Goal: Information Seeking & Learning: Learn about a topic

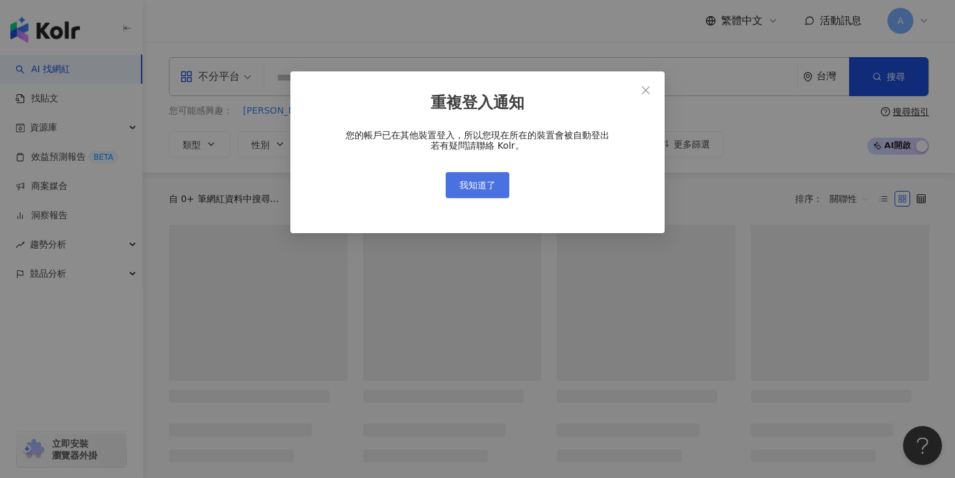
click at [473, 183] on span "我知道了" at bounding box center [478, 185] width 36 height 10
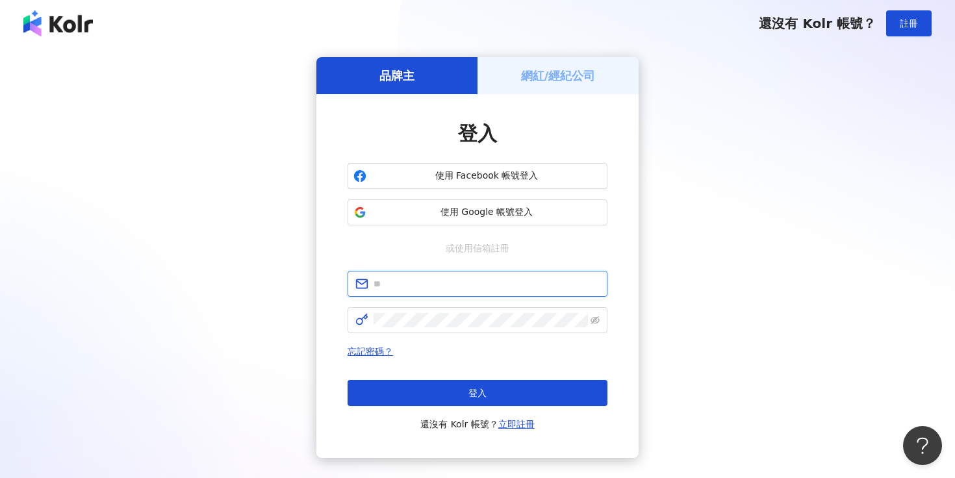
click at [488, 284] on input "text" at bounding box center [487, 284] width 226 height 14
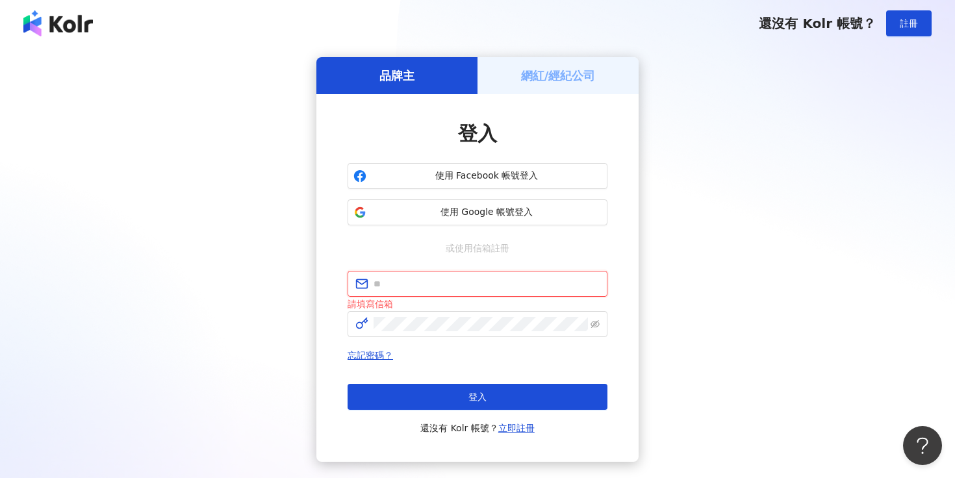
type input "**********"
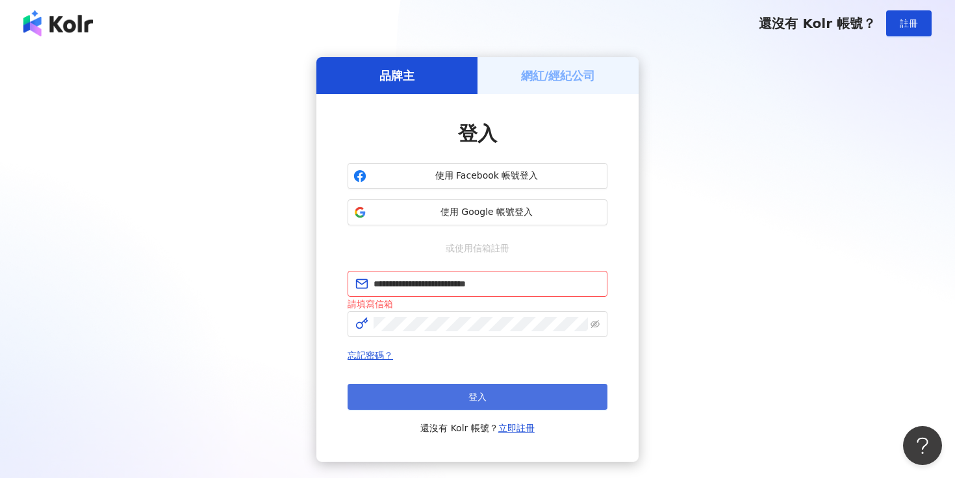
click at [500, 396] on button "登入" at bounding box center [478, 397] width 260 height 26
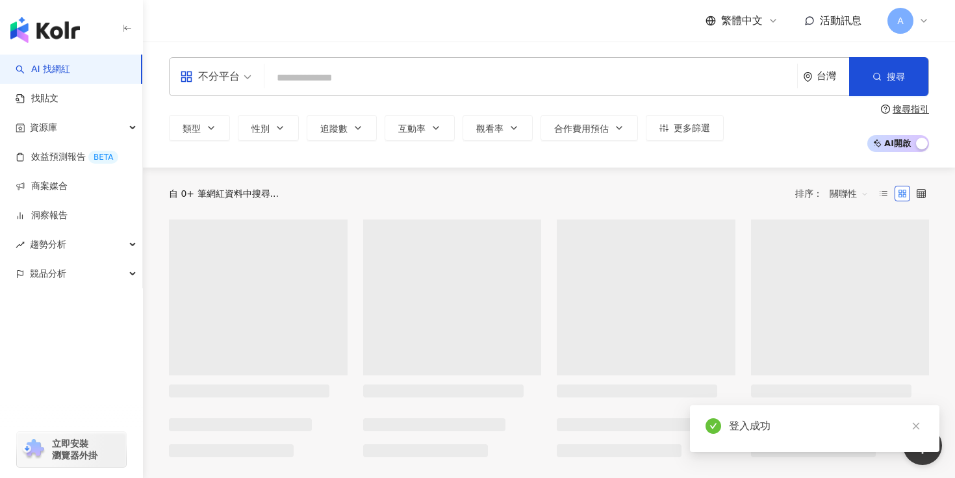
click at [451, 80] on input "search" at bounding box center [531, 78] width 523 height 25
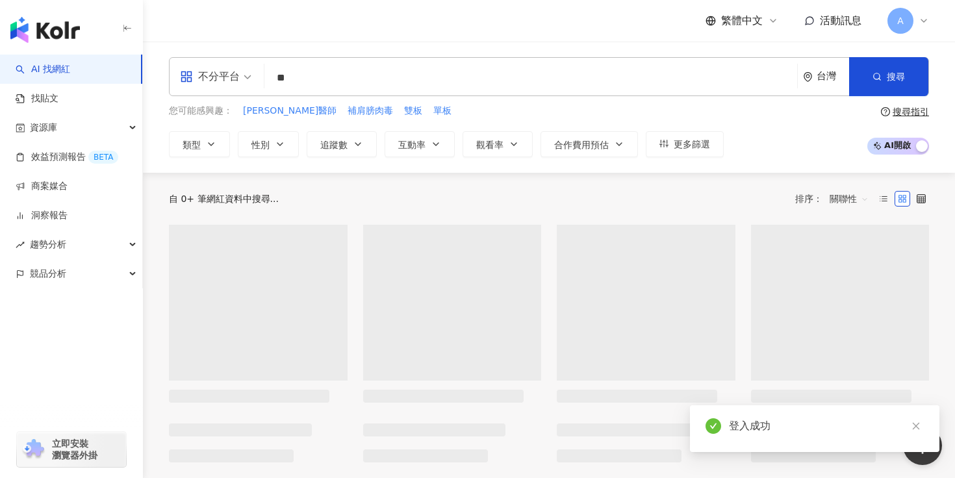
type input "*"
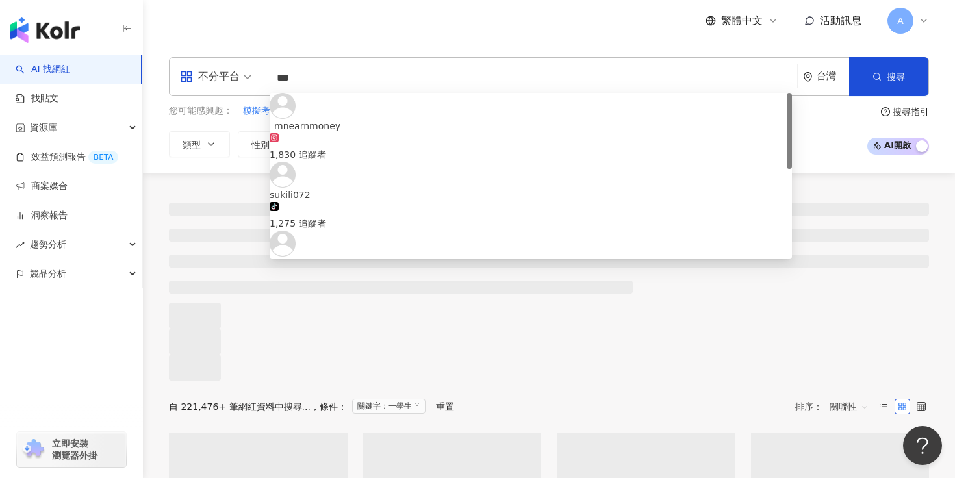
click at [384, 79] on input "***" at bounding box center [531, 78] width 523 height 25
type input "*"
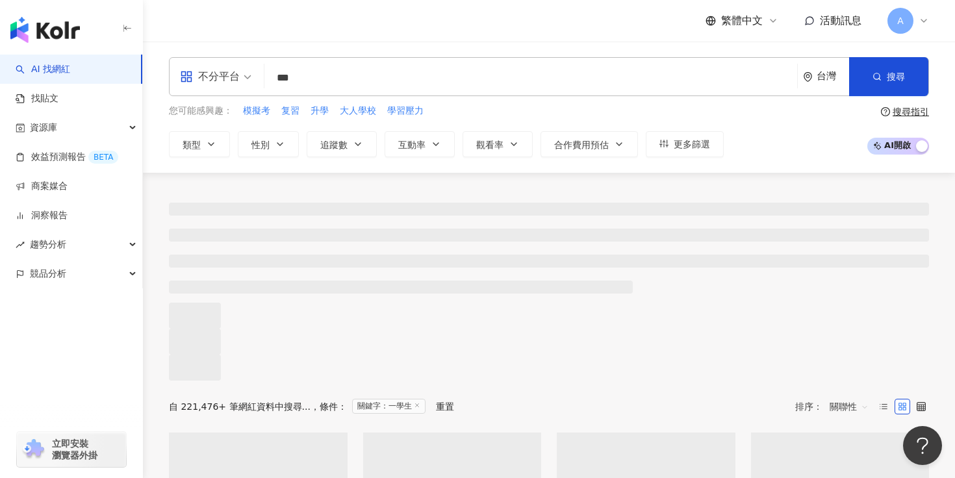
type input "***"
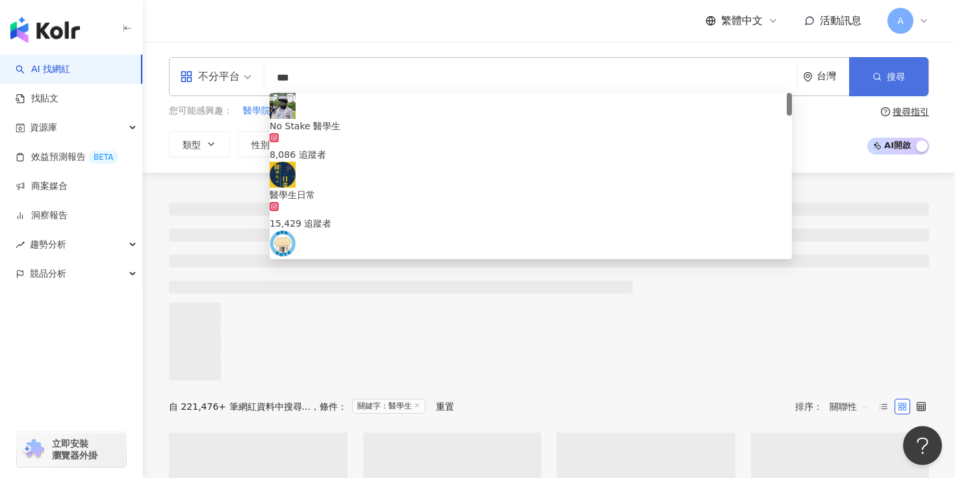
click at [926, 86] on button "搜尋" at bounding box center [889, 76] width 79 height 39
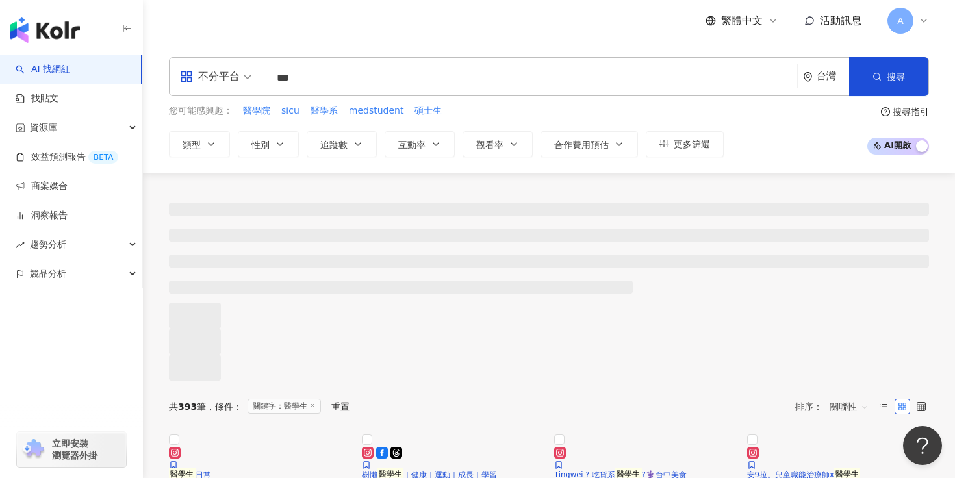
click at [214, 73] on div "不分平台" at bounding box center [210, 76] width 60 height 21
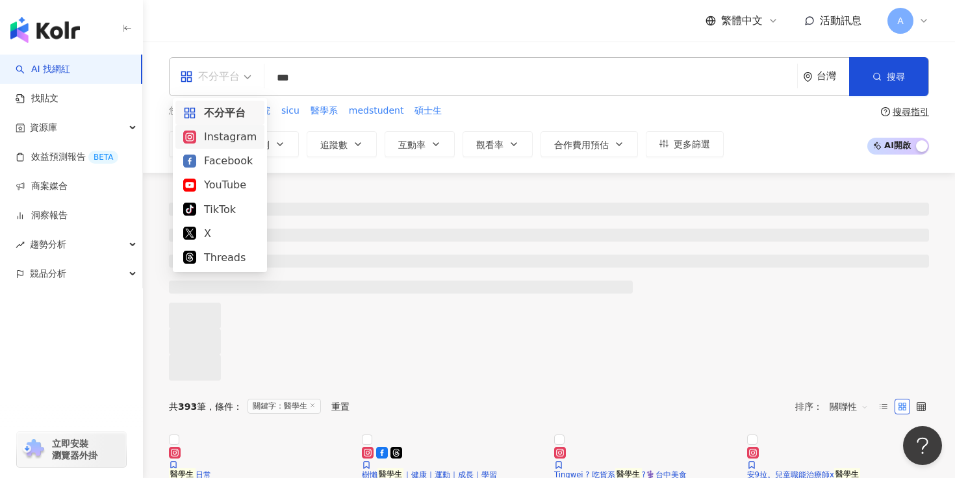
click at [226, 139] on div "Instagram" at bounding box center [219, 137] width 73 height 16
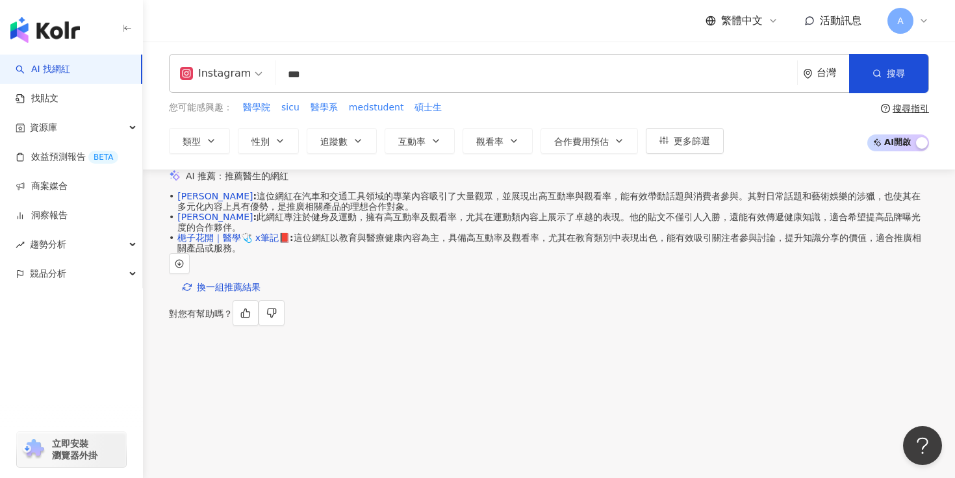
scroll to position [2, 0]
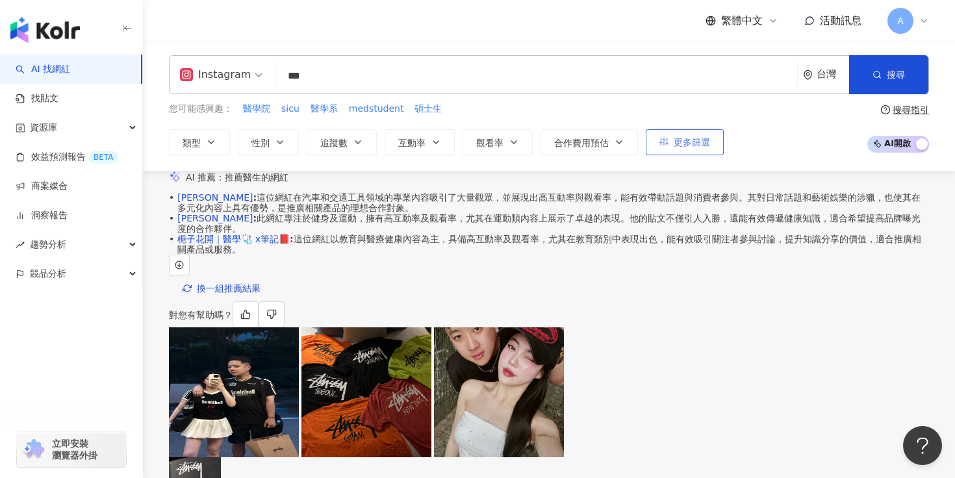
click at [686, 142] on span "更多篩選" at bounding box center [692, 142] width 36 height 10
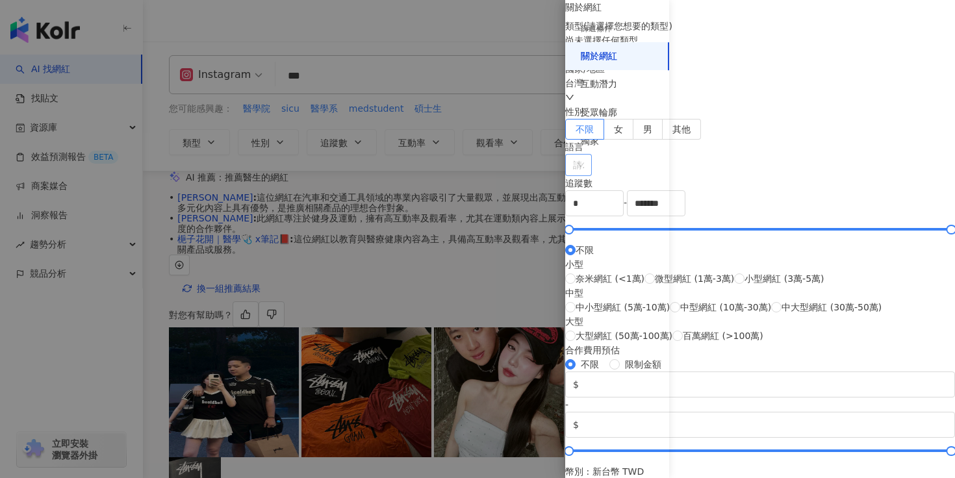
scroll to position [103, 0]
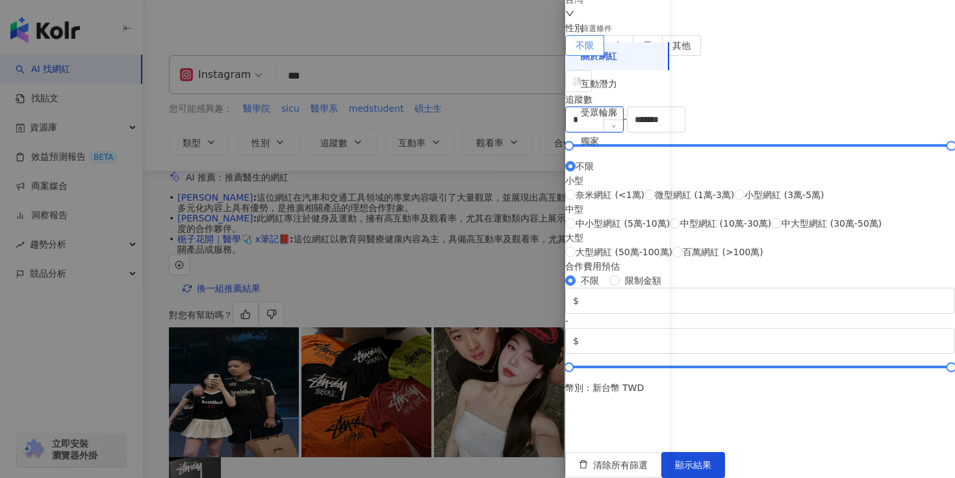
click at [623, 132] on input "*" at bounding box center [594, 119] width 57 height 25
type input "******"
click at [712, 460] on span "顯示結果" at bounding box center [693, 465] width 36 height 10
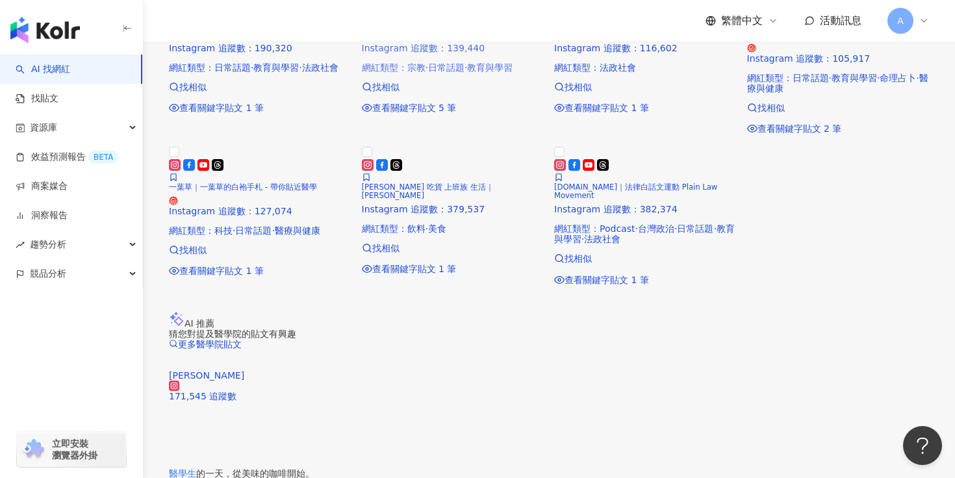
scroll to position [406, 0]
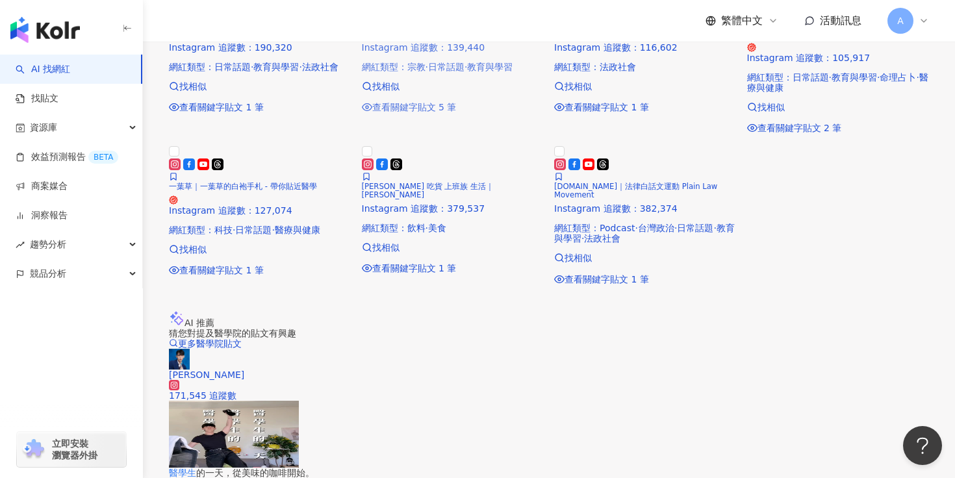
click at [452, 200] on span "Marco 馬可 吃貨 上班族 生活｜Marco 馬可" at bounding box center [428, 191] width 133 height 18
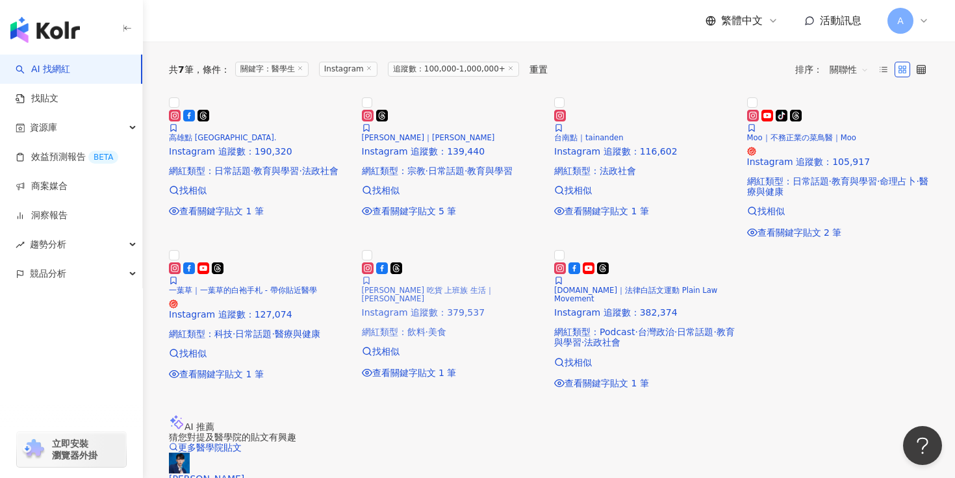
scroll to position [153, 0]
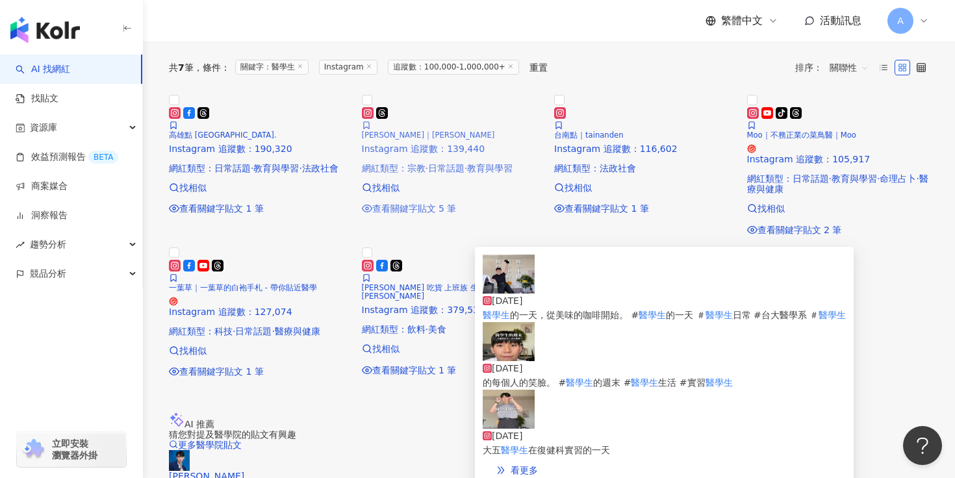
click at [415, 214] on span "查看關鍵字貼文 5 筆" at bounding box center [414, 208] width 84 height 10
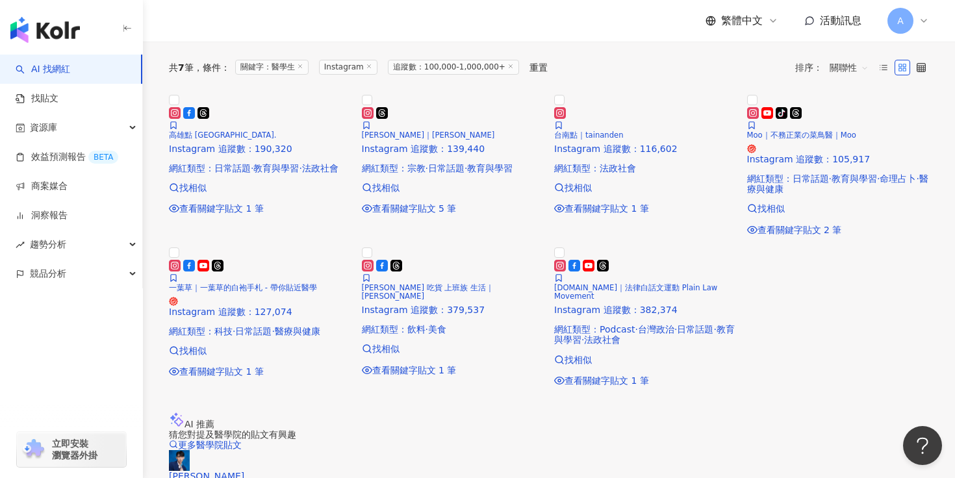
click at [633, 78] on div "共 7 筆 條件 ： 關鍵字：醫學生 Instagram 追蹤數：100,000-1,000,000+ 重置 排序： 關聯性" at bounding box center [549, 67] width 760 height 21
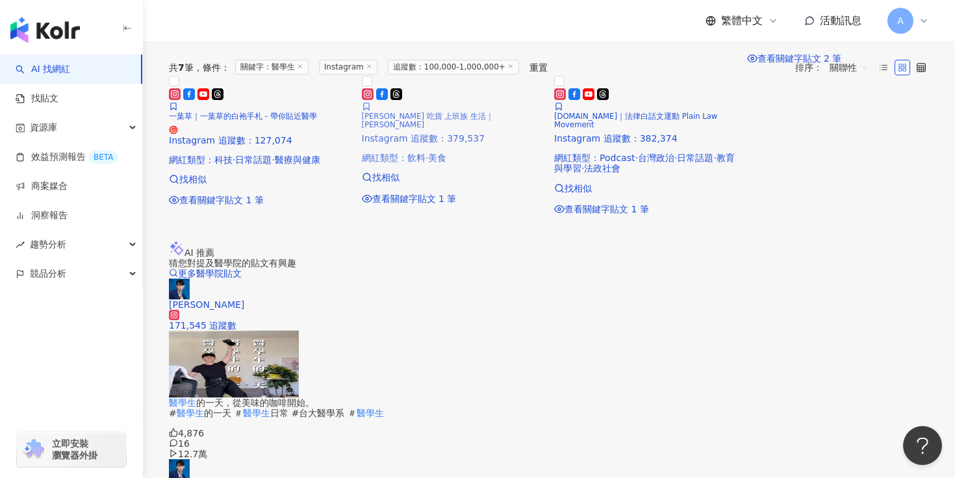
scroll to position [175, 0]
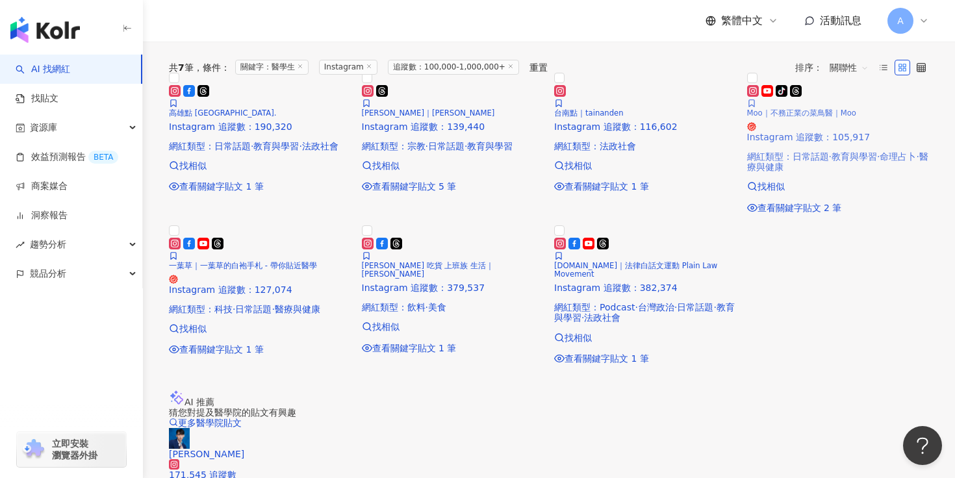
click at [807, 118] on span "Moo｜不務正業の菜鳥醫｜Moo" at bounding box center [801, 113] width 109 height 9
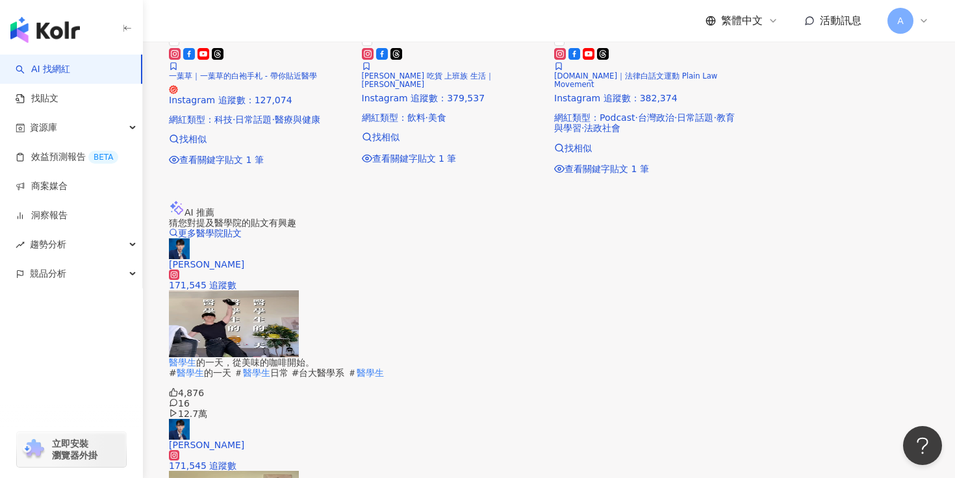
scroll to position [503, 0]
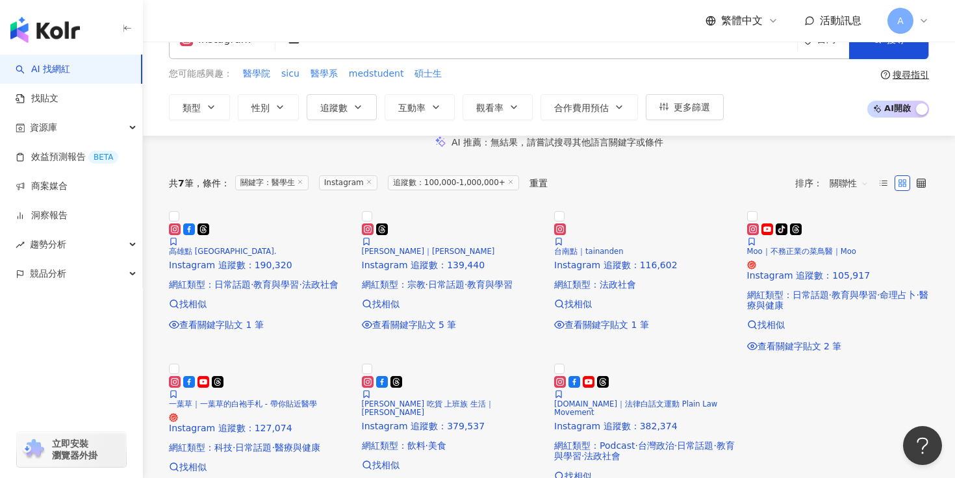
scroll to position [0, 0]
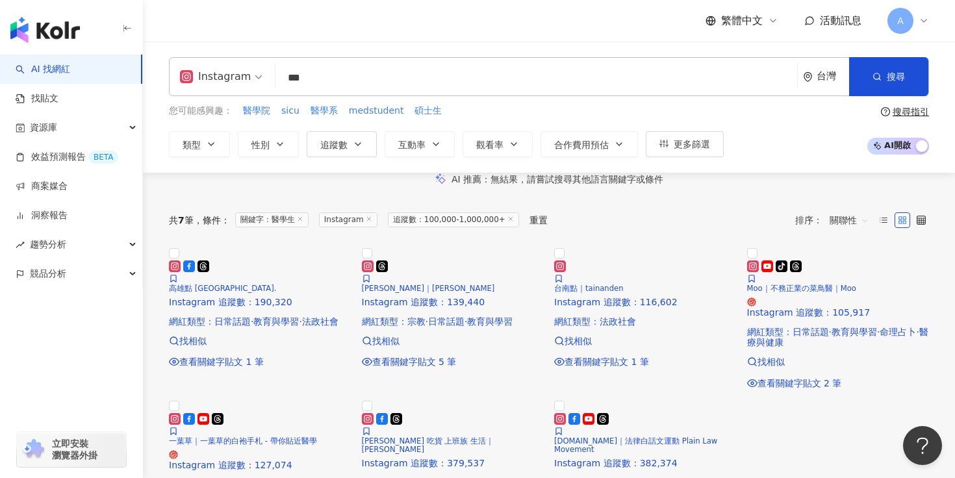
click at [342, 85] on input "***" at bounding box center [537, 78] width 512 height 25
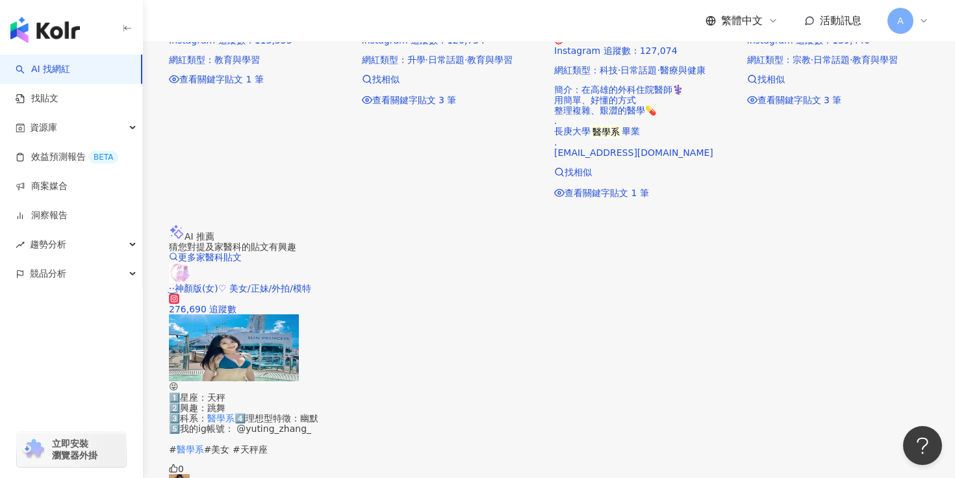
scroll to position [523, 0]
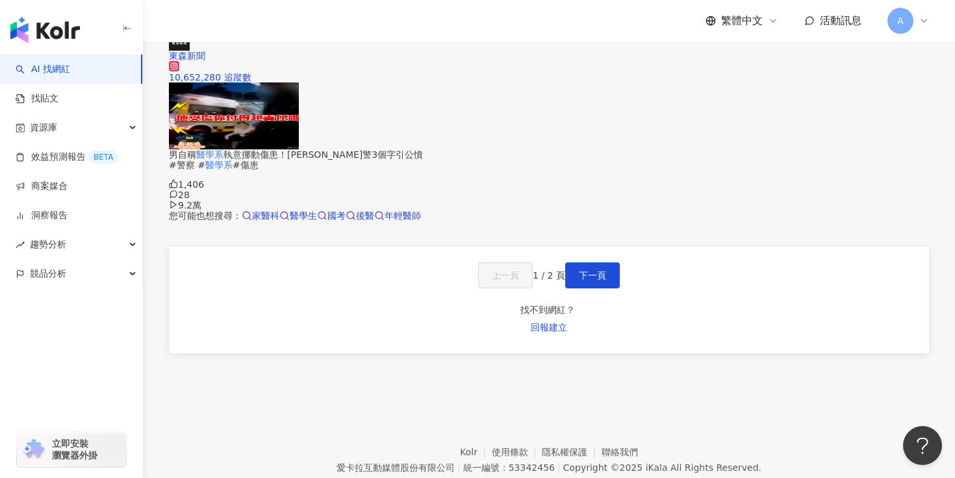
scroll to position [1219, 0]
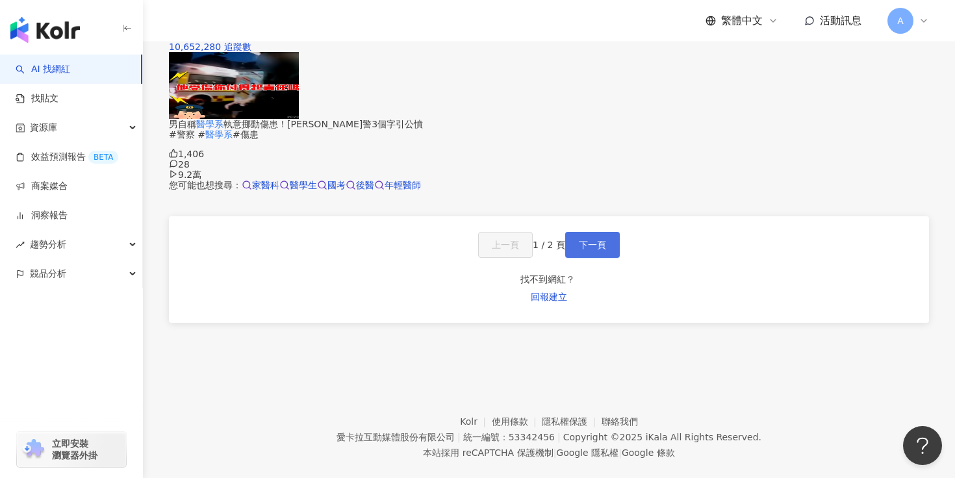
click at [603, 250] on span "下一頁" at bounding box center [592, 245] width 27 height 10
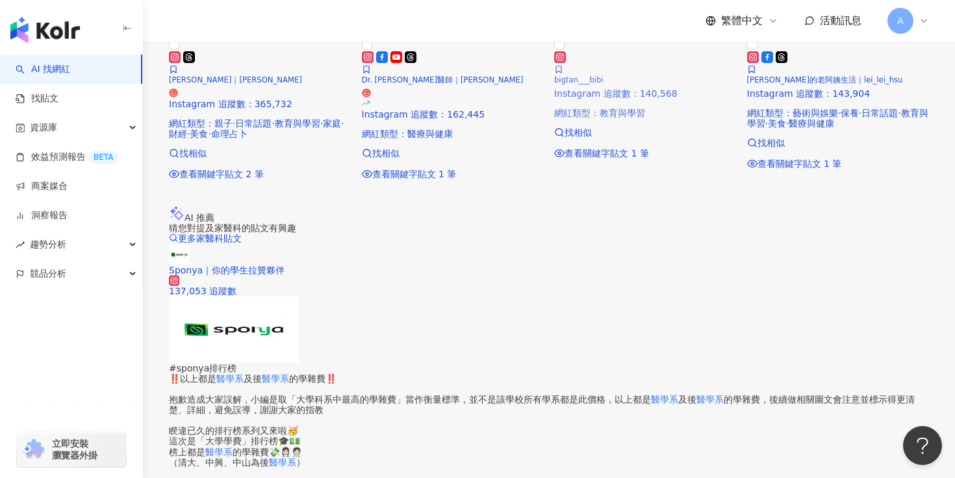
scroll to position [441, 0]
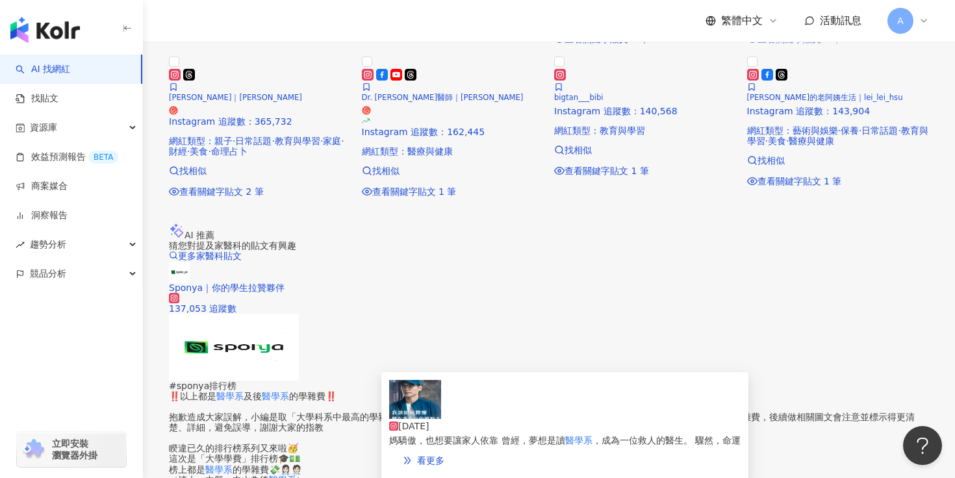
click at [782, 44] on span "查看關鍵字貼文 1 筆" at bounding box center [800, 39] width 84 height 10
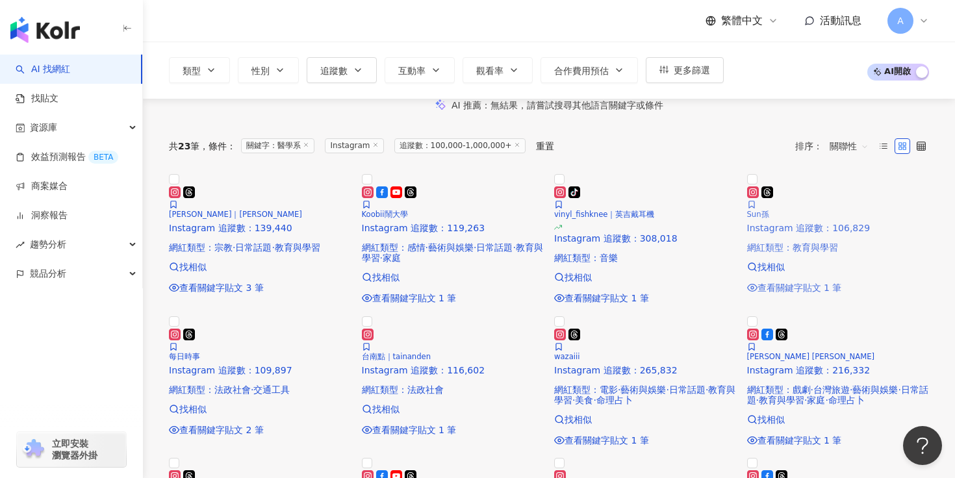
scroll to position [226, 0]
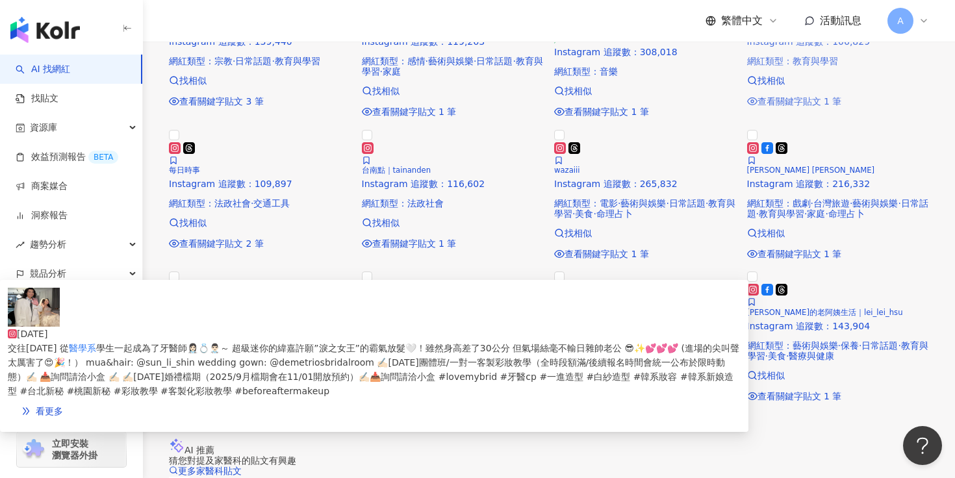
click at [791, 107] on span "查看關鍵字貼文 1 筆" at bounding box center [800, 101] width 84 height 10
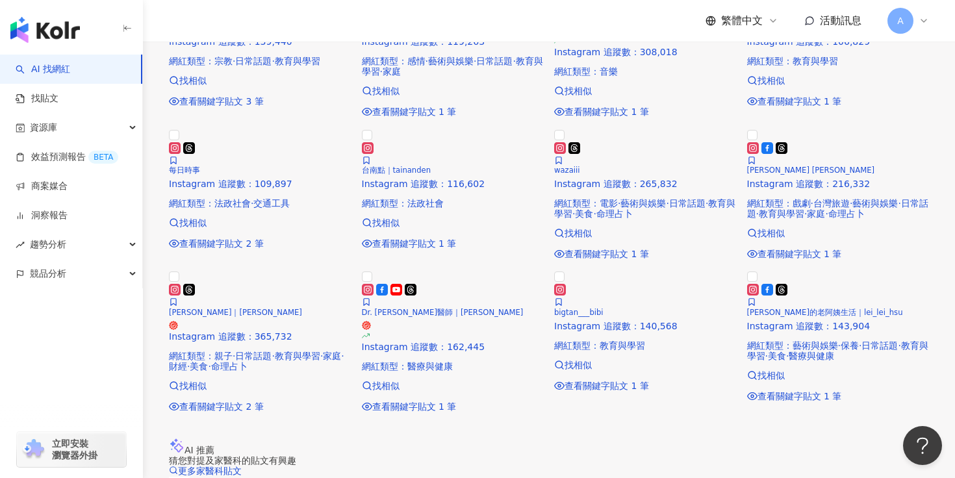
scroll to position [0, 0]
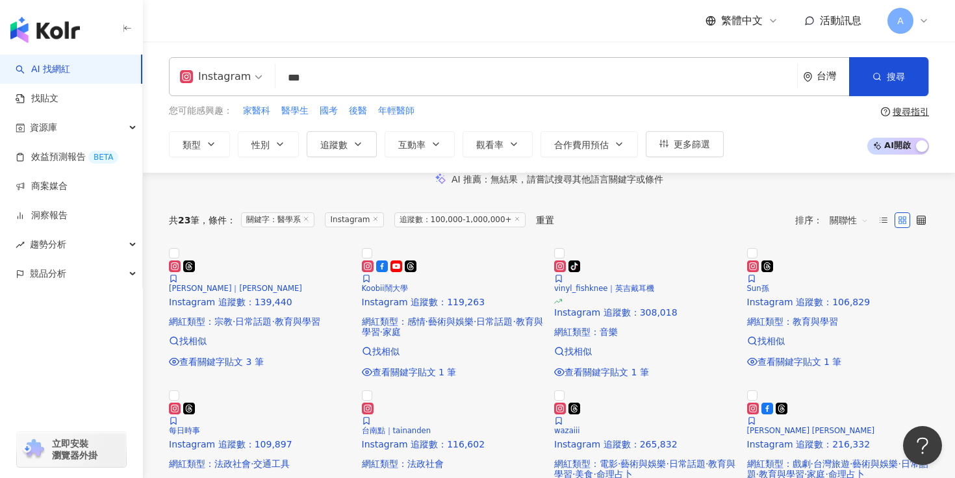
click at [380, 73] on input "***" at bounding box center [537, 78] width 512 height 25
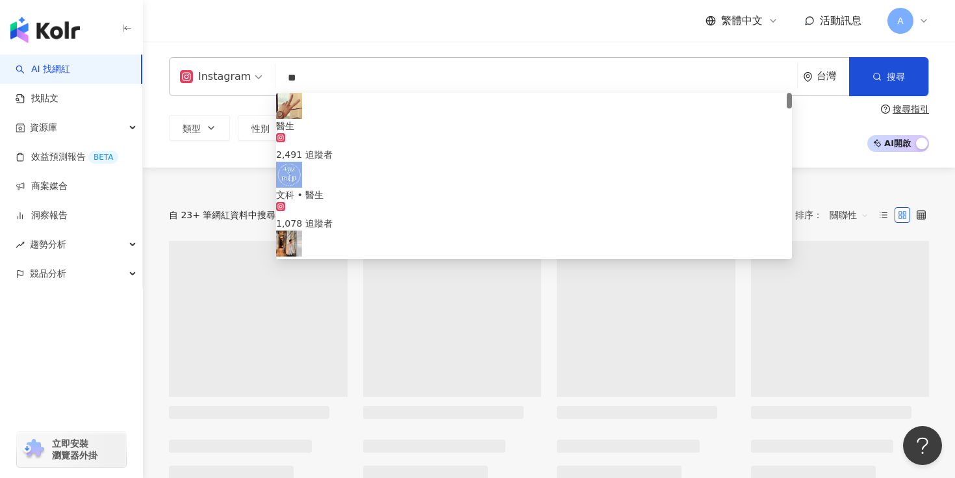
type input "**"
click at [549, 291] on div at bounding box center [646, 364] width 194 height 247
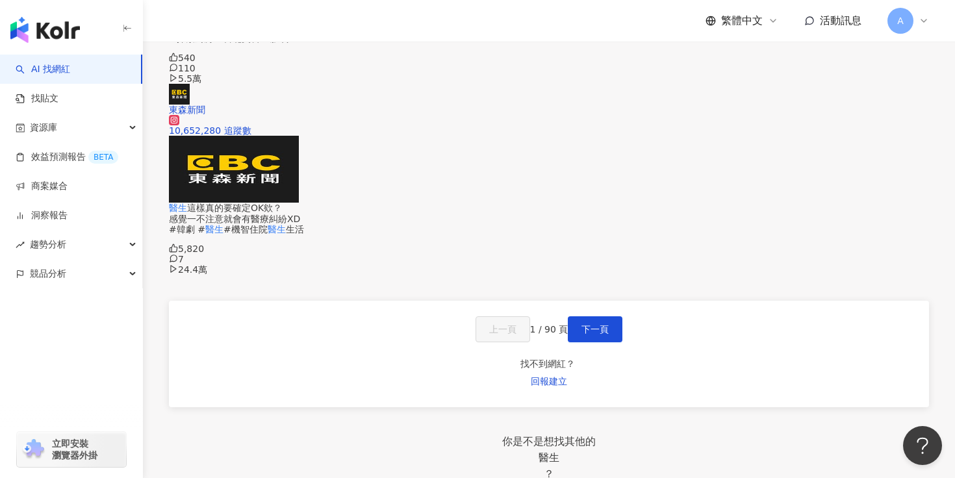
scroll to position [1231, 0]
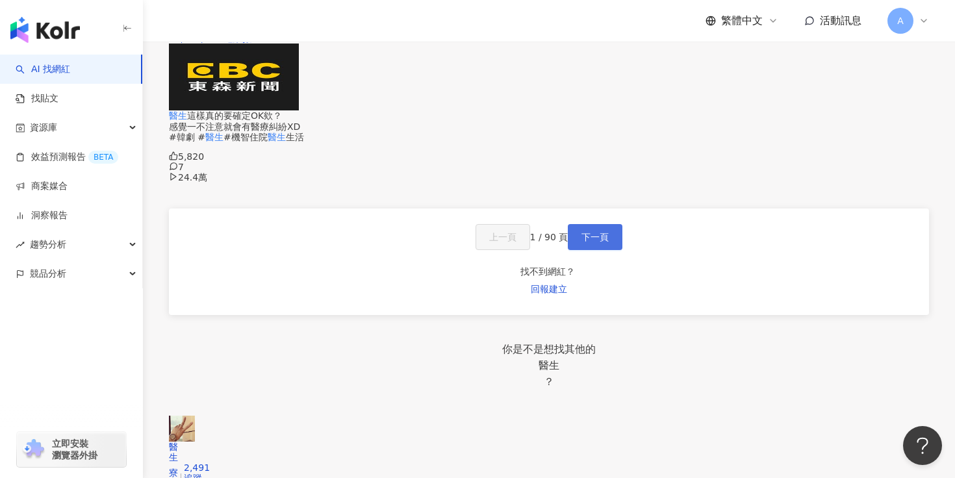
click at [596, 242] on span "下一頁" at bounding box center [595, 237] width 27 height 10
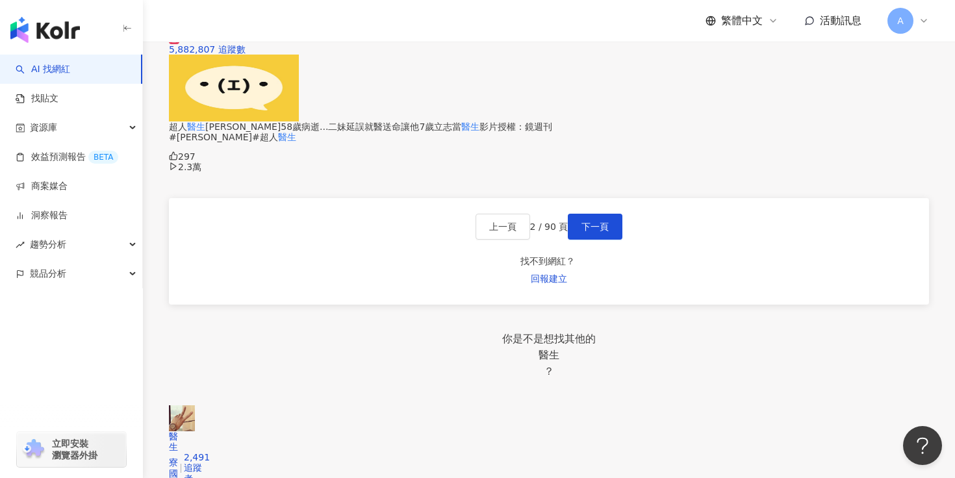
scroll to position [1123, 0]
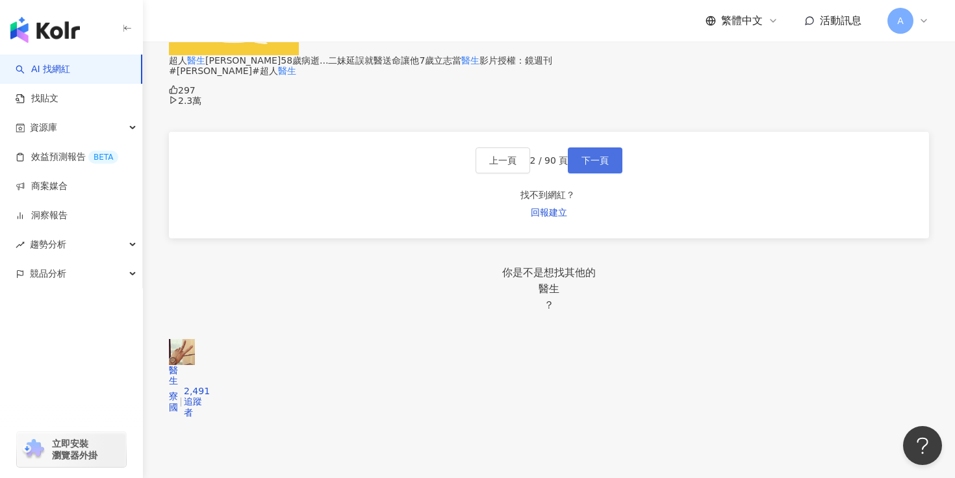
click at [586, 174] on button "下一頁" at bounding box center [595, 161] width 55 height 26
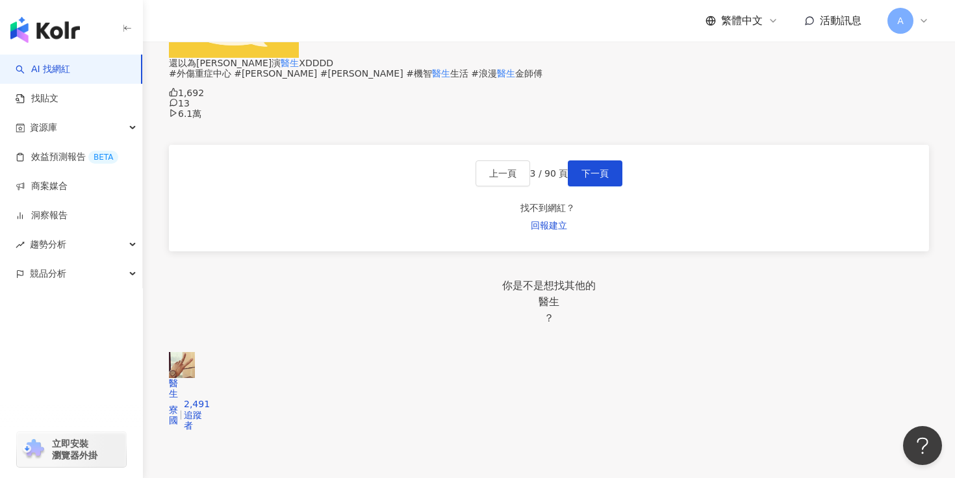
scroll to position [0, 0]
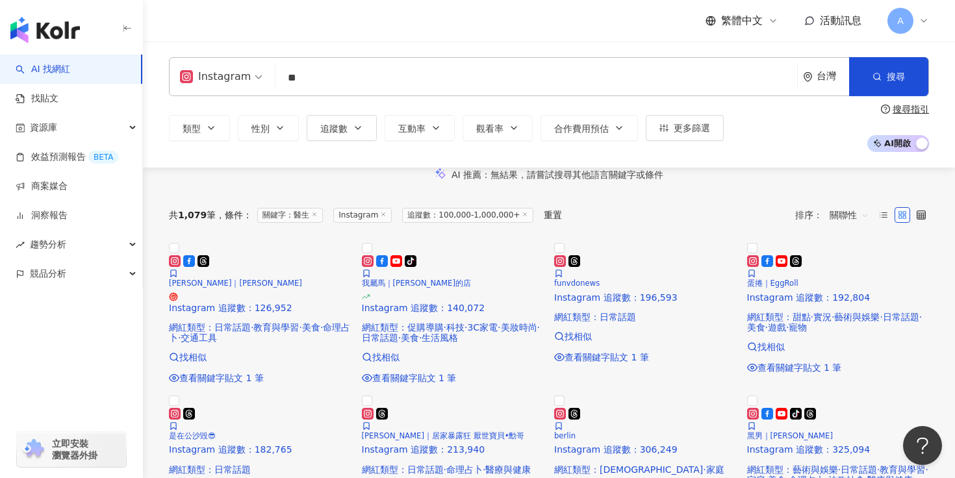
click at [844, 226] on span "關聯性" at bounding box center [849, 215] width 39 height 21
click at [851, 395] on div "關鍵字" at bounding box center [849, 389] width 32 height 14
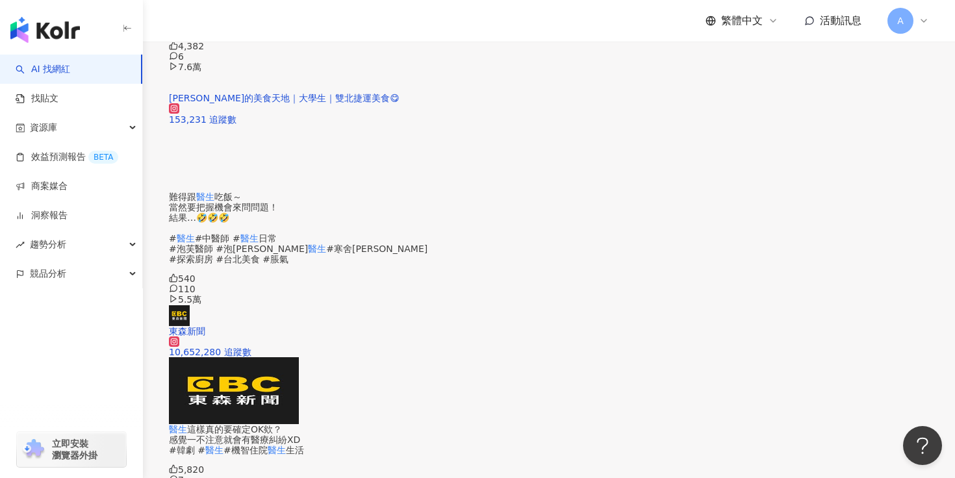
scroll to position [1022, 0]
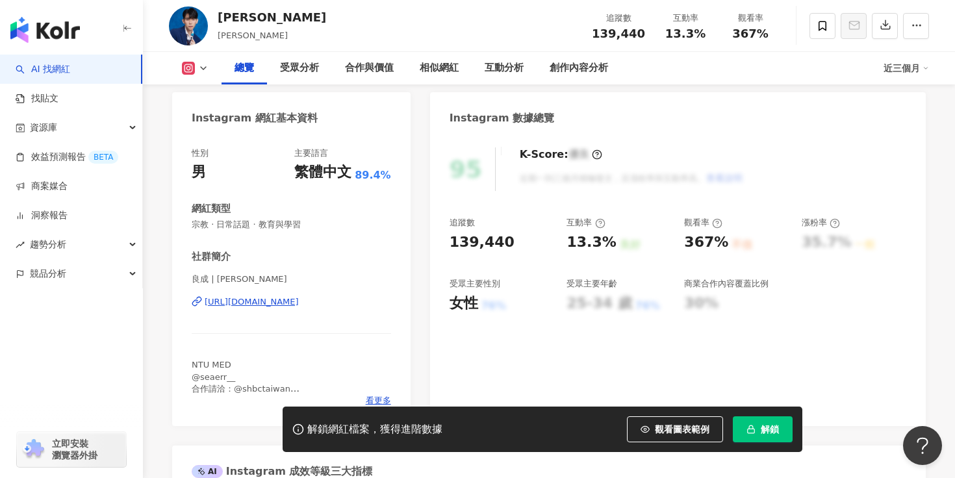
scroll to position [239, 0]
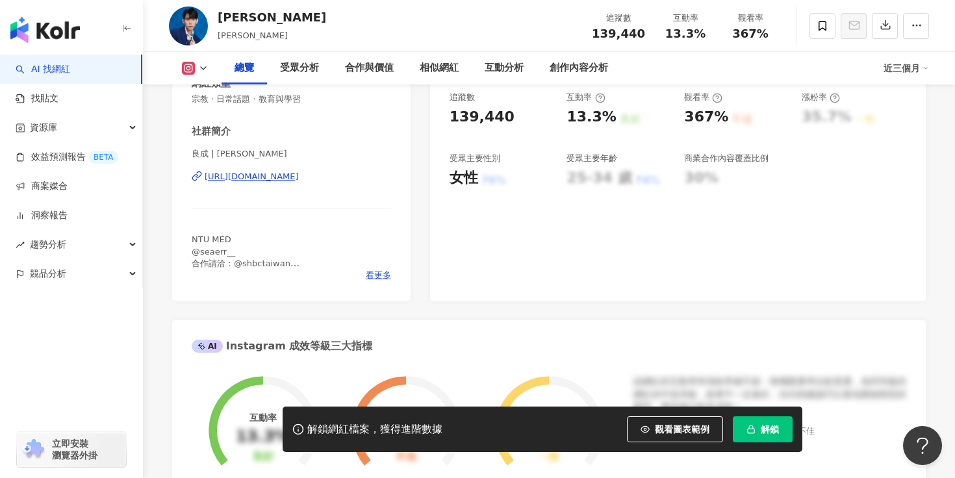
click at [299, 179] on div "[URL][DOMAIN_NAME]" at bounding box center [252, 177] width 94 height 12
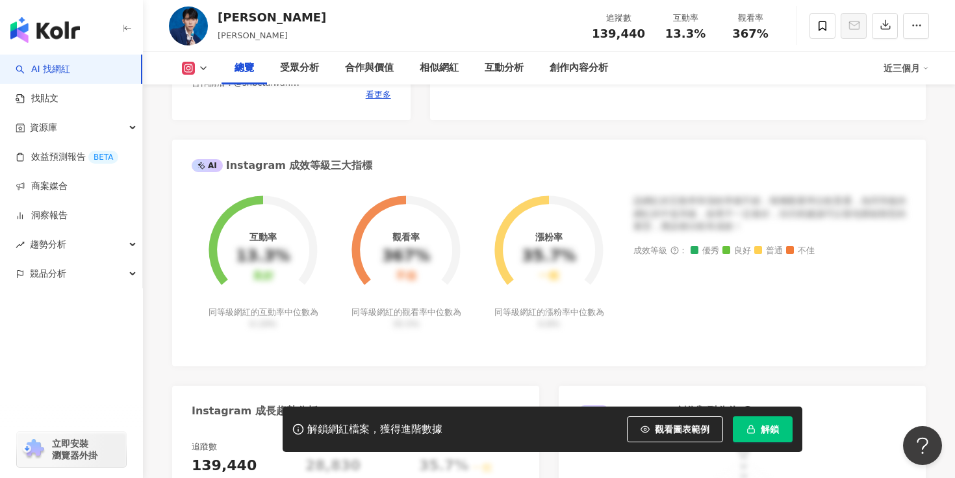
scroll to position [469, 0]
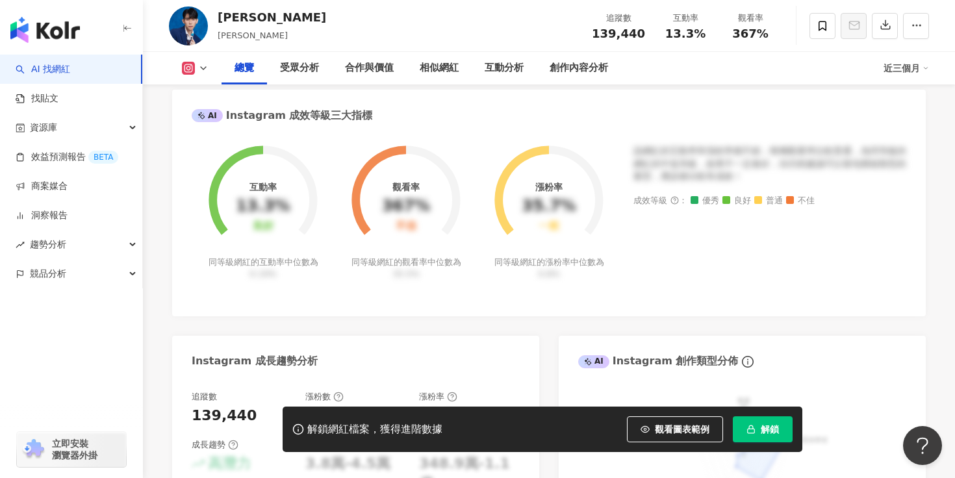
click at [766, 430] on span "解鎖" at bounding box center [770, 429] width 18 height 10
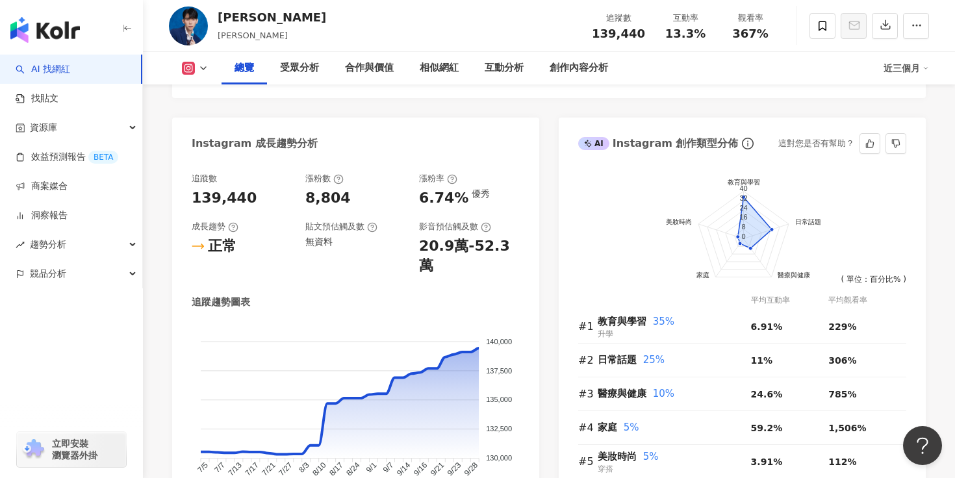
scroll to position [908, 0]
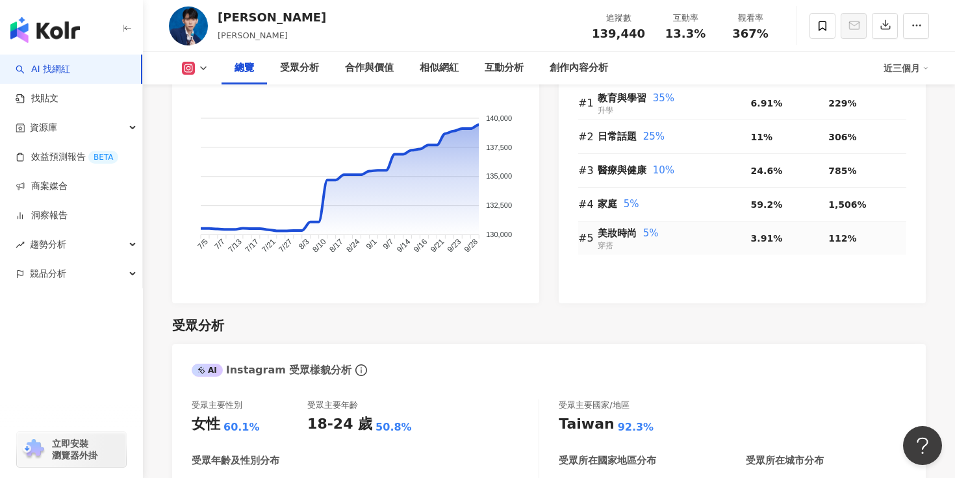
click at [614, 237] on span "美妝時尚" at bounding box center [617, 233] width 39 height 12
click at [759, 242] on span "3.91%" at bounding box center [767, 238] width 32 height 10
click at [604, 252] on div "美妝時尚 5% 穿搭" at bounding box center [674, 238] width 153 height 27
click at [596, 244] on div "#5" at bounding box center [587, 238] width 19 height 16
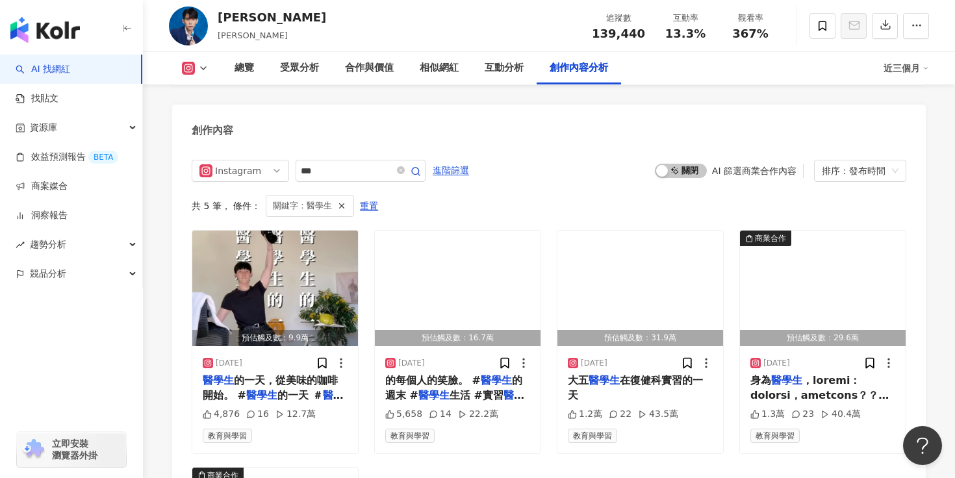
scroll to position [3923, 0]
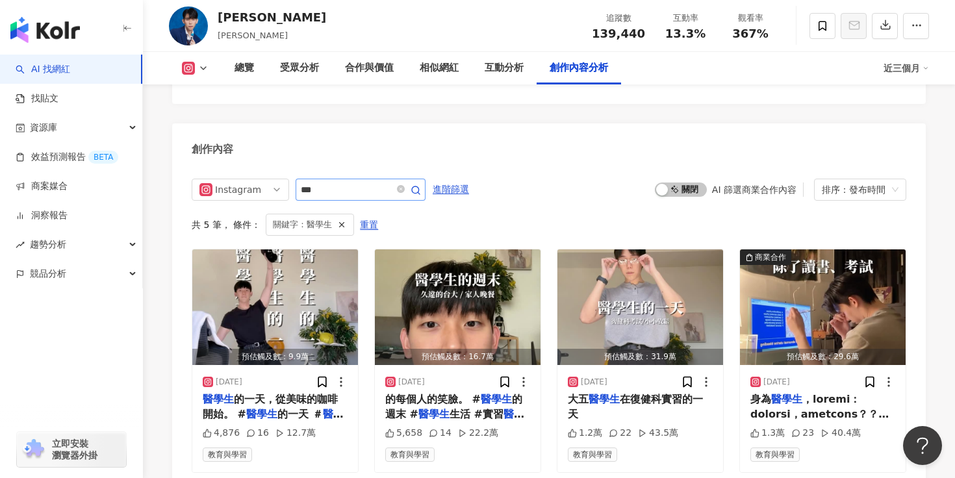
click at [398, 182] on span at bounding box center [408, 190] width 26 height 16
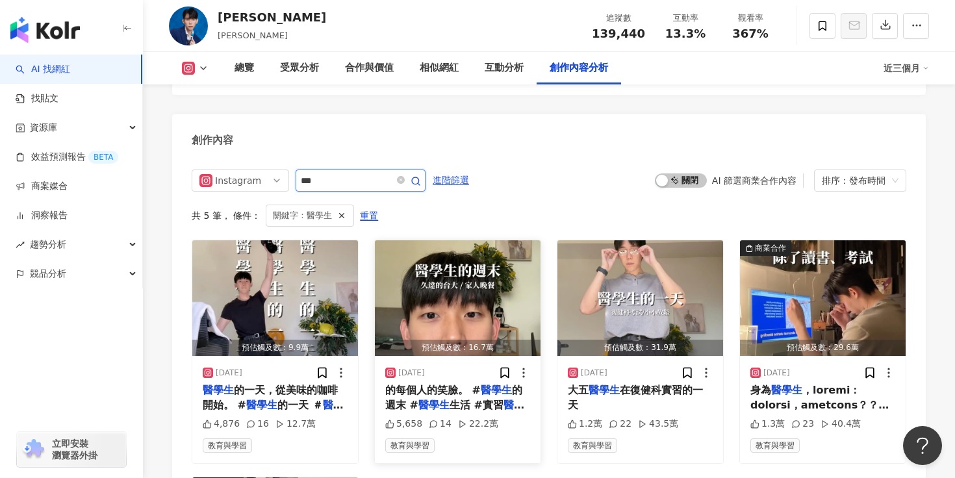
scroll to position [3932, 0]
type input "*"
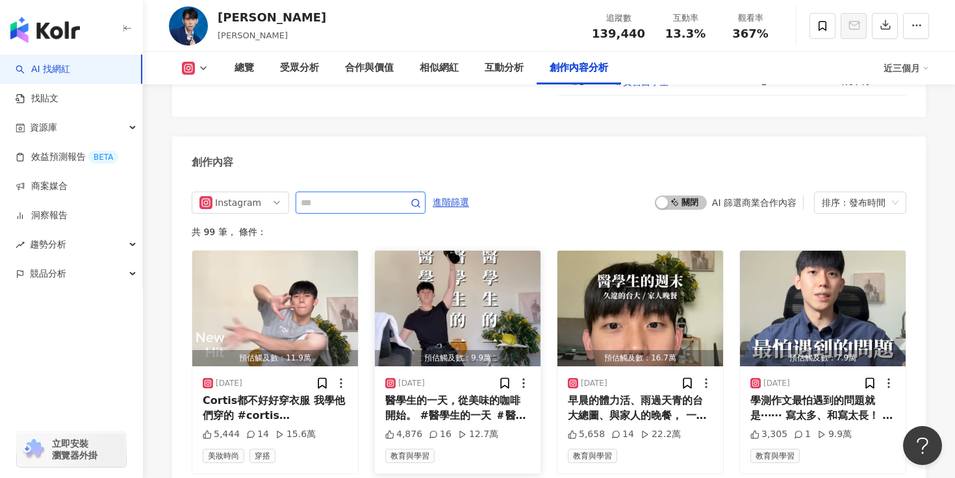
scroll to position [3913, 0]
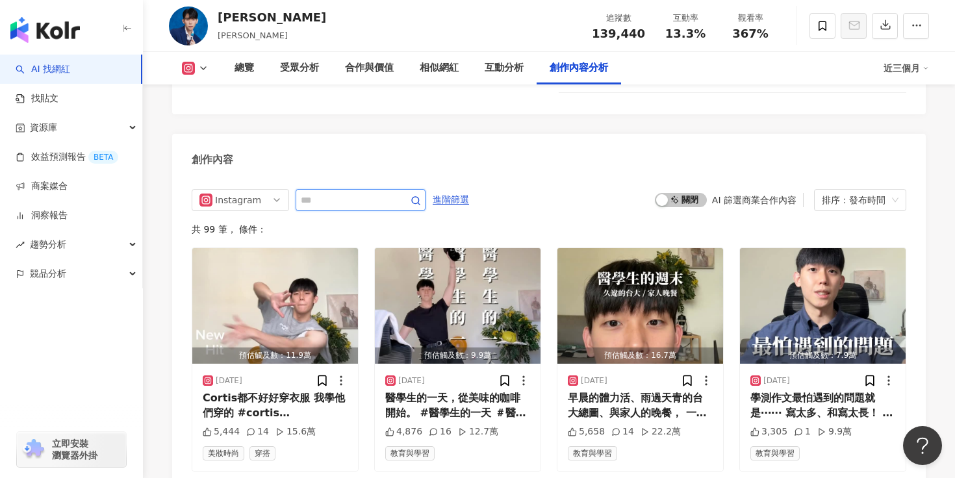
click at [355, 192] on input "text" at bounding box center [346, 200] width 91 height 16
type input "*"
type input "**"
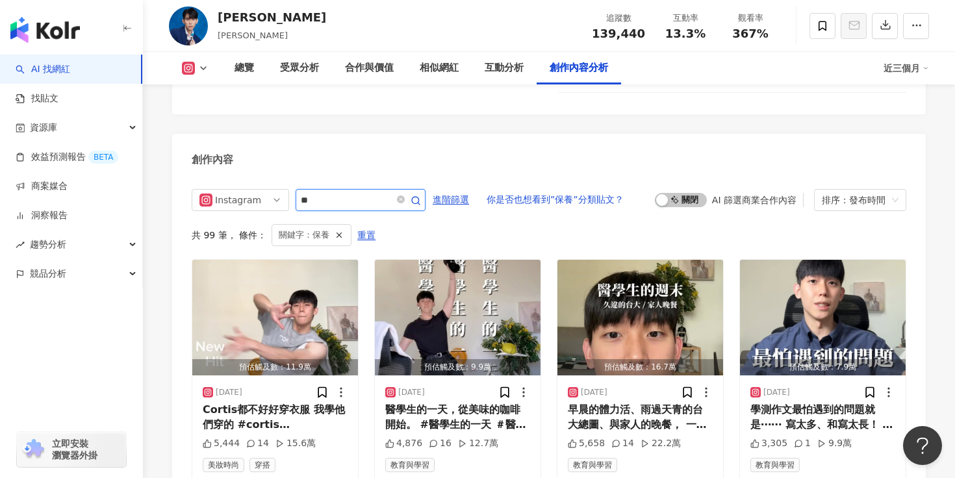
scroll to position [3897, 0]
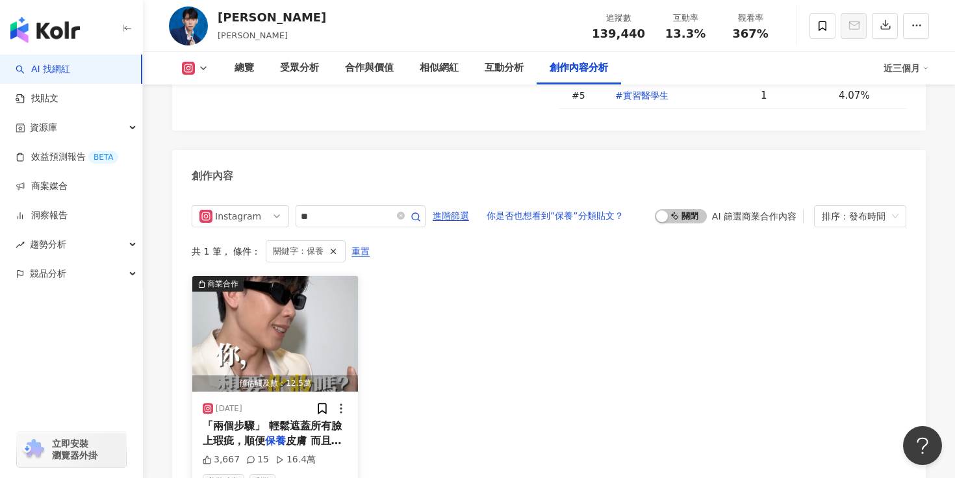
click at [288, 420] on span "「兩個步驟」 輕鬆遮蓋所有臉上瑕疵，順便" at bounding box center [272, 433] width 139 height 27
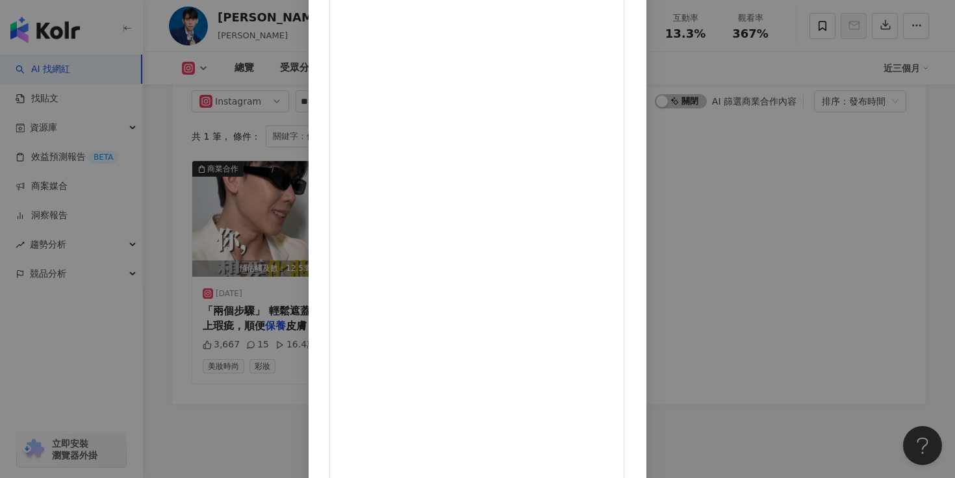
scroll to position [0, 0]
click at [823, 155] on div "劉良成 2024/11/11 3,667 15 16.4萬 查看原始貼文" at bounding box center [477, 239] width 955 height 478
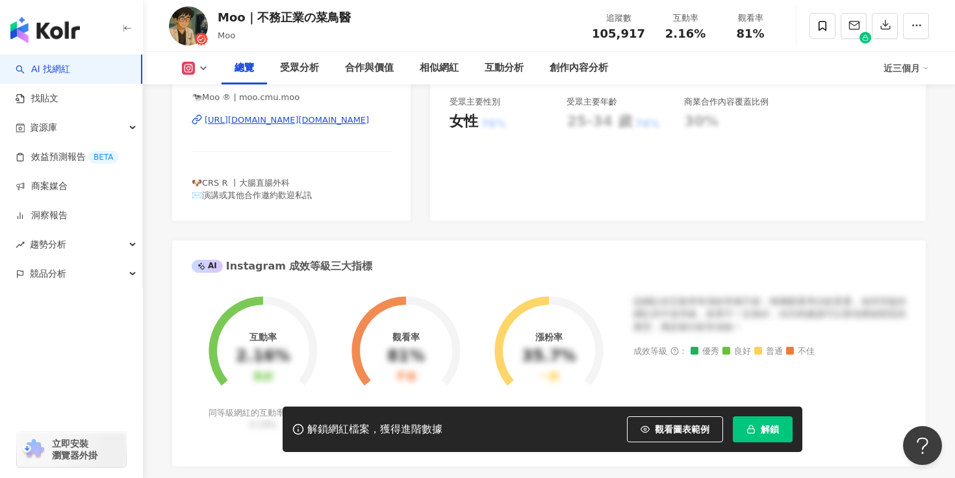
scroll to position [863, 0]
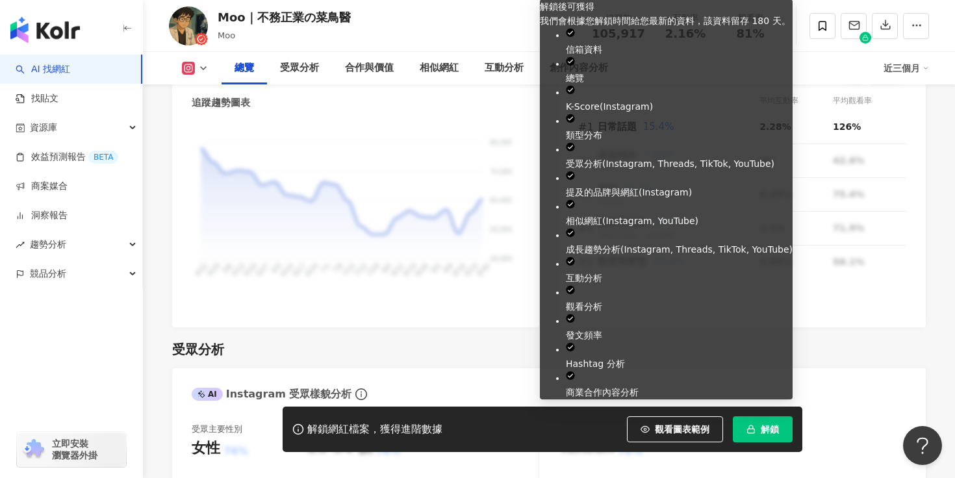
click at [755, 434] on button "解鎖" at bounding box center [763, 430] width 60 height 26
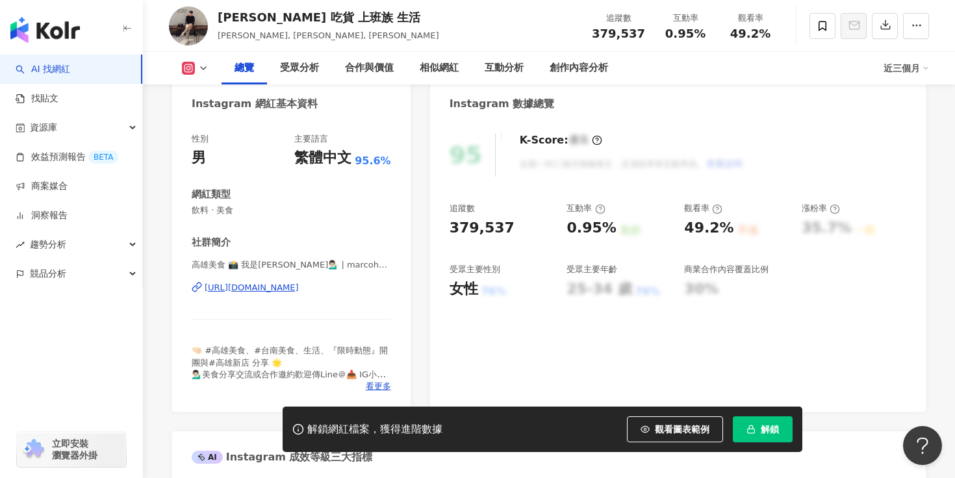
scroll to position [128, 0]
click at [764, 428] on span "解鎖" at bounding box center [770, 429] width 18 height 10
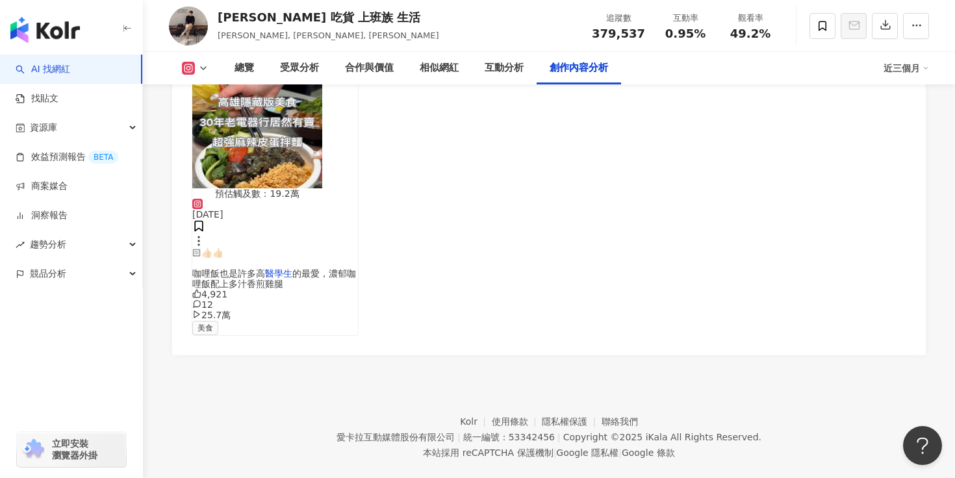
scroll to position [4091, 0]
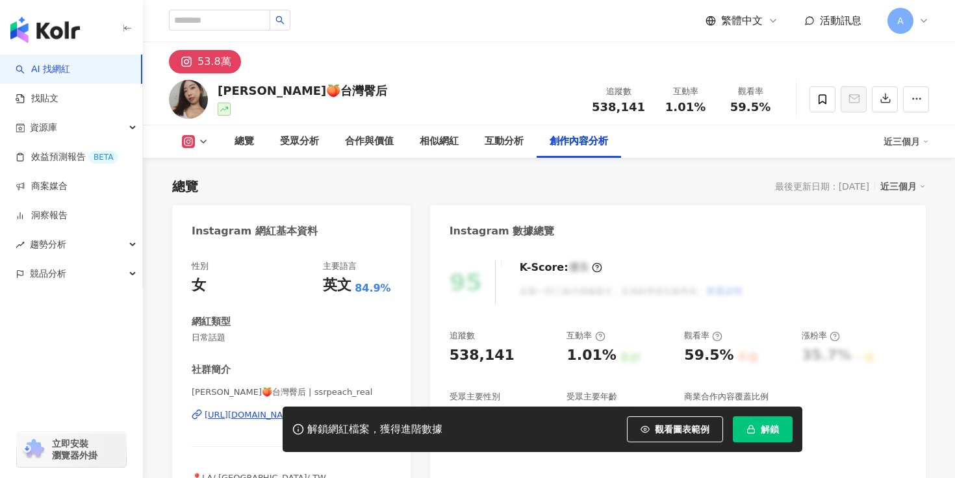
scroll to position [3958, 0]
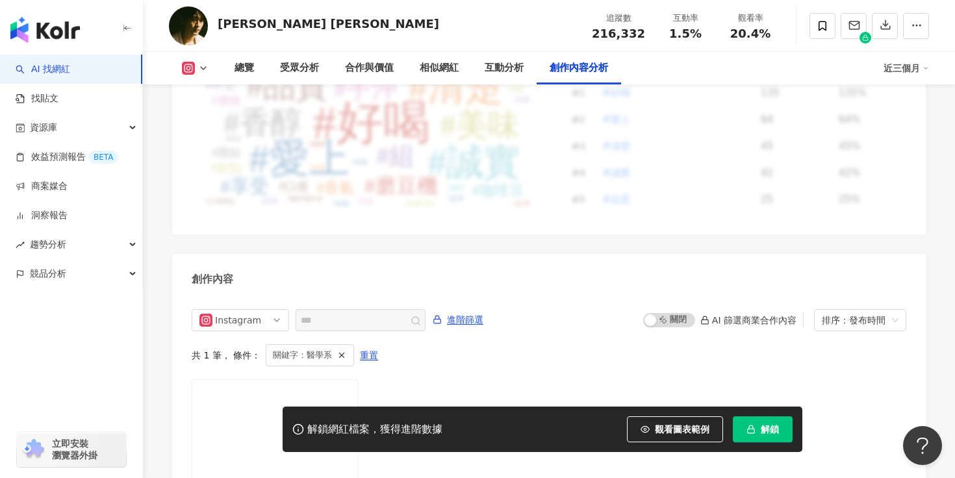
scroll to position [4057, 0]
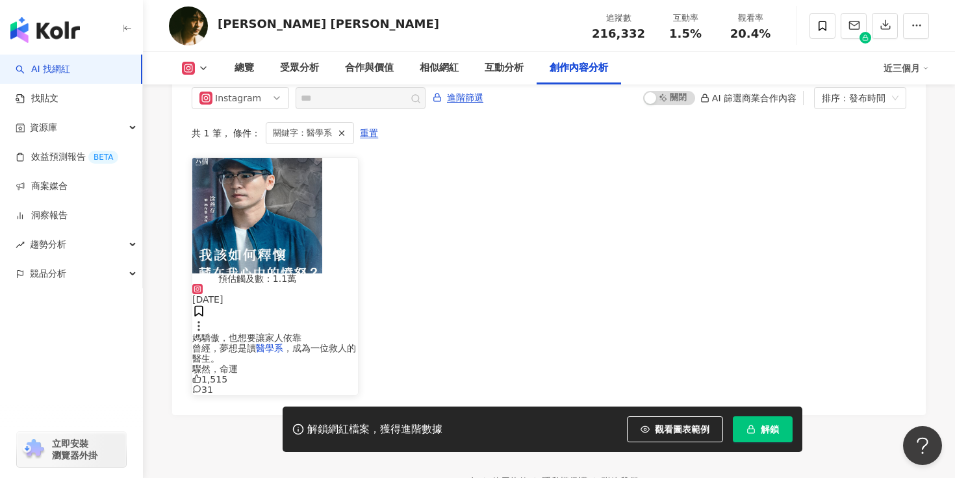
click at [283, 343] on mark "醫學系" at bounding box center [269, 348] width 27 height 10
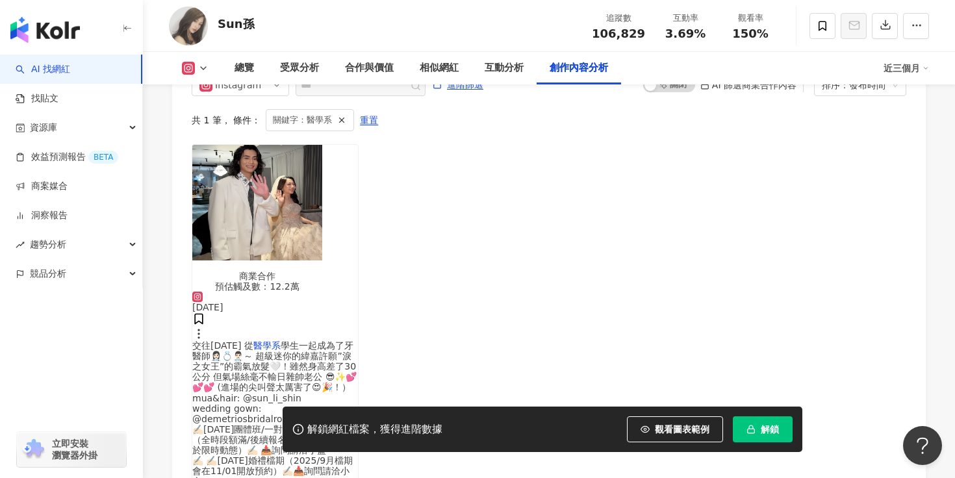
scroll to position [4024, 0]
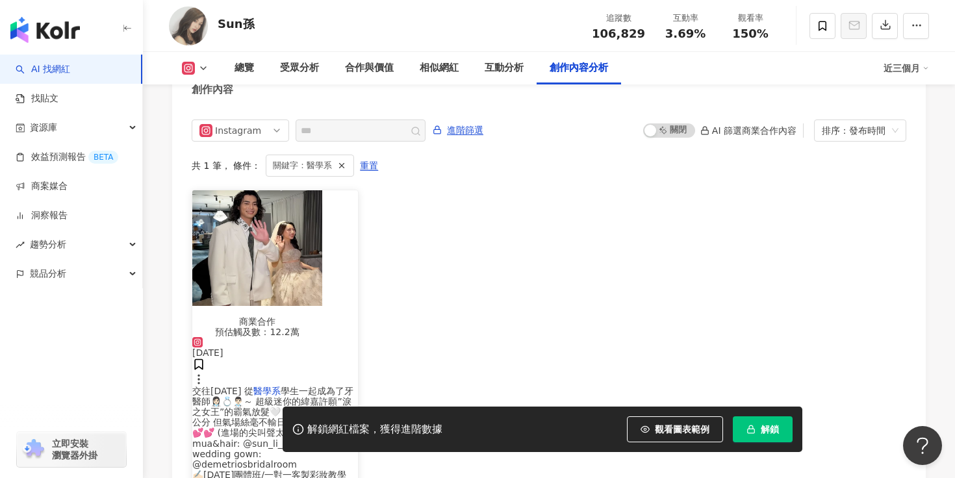
click at [278, 386] on div "交往[DATE] 從 醫學系 學生一起成為了牙醫師👩🏻‍⚕️💍👨🏻‍⚕️～ 超級迷你的緯嘉許願”淚之女王”的霸氣放髮🤍！雖然身高差了30公分 但氣場絲毫不輸日…" at bounding box center [275, 480] width 166 height 188
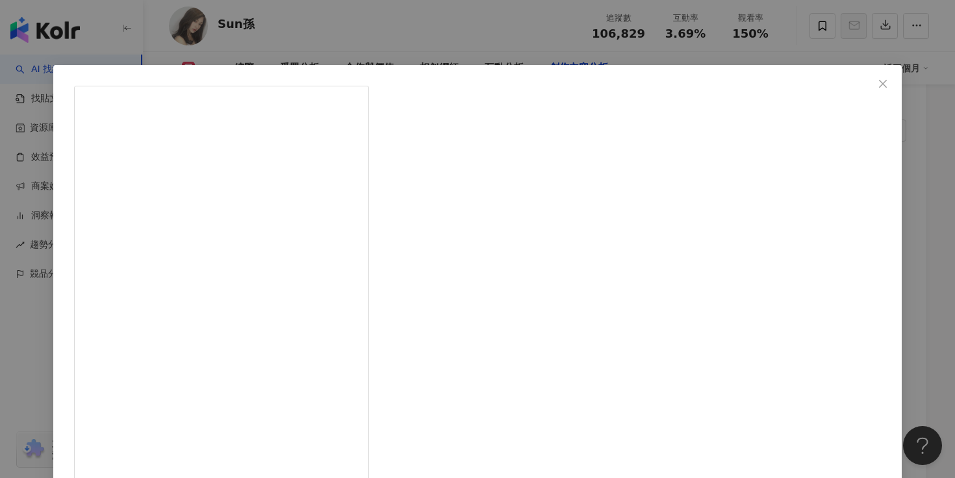
drag, startPoint x: 580, startPoint y: 122, endPoint x: 619, endPoint y: 306, distance: 188.8
